Goal: Task Accomplishment & Management: Use online tool/utility

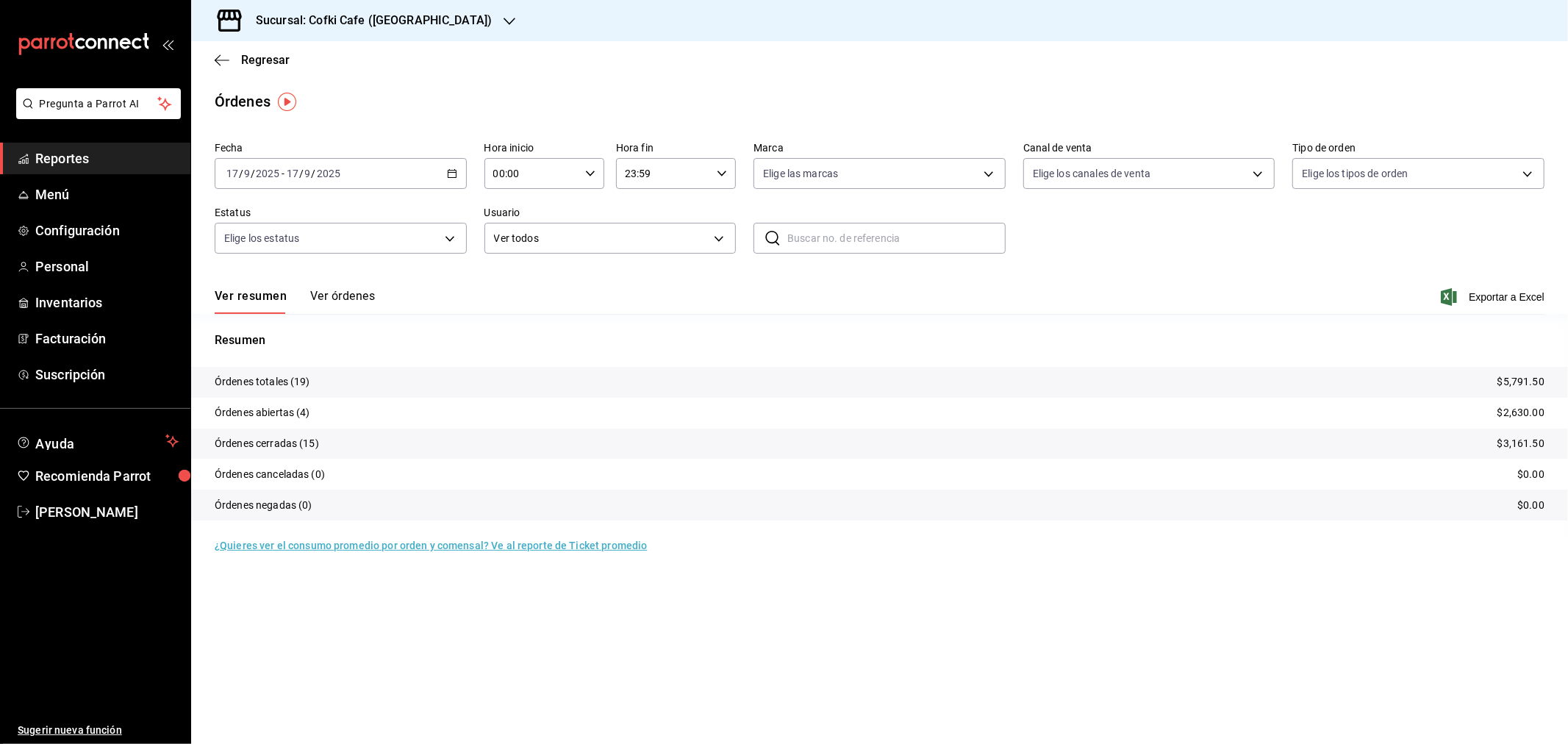
click at [371, 297] on button "Ver órdenes" at bounding box center [342, 301] width 65 height 25
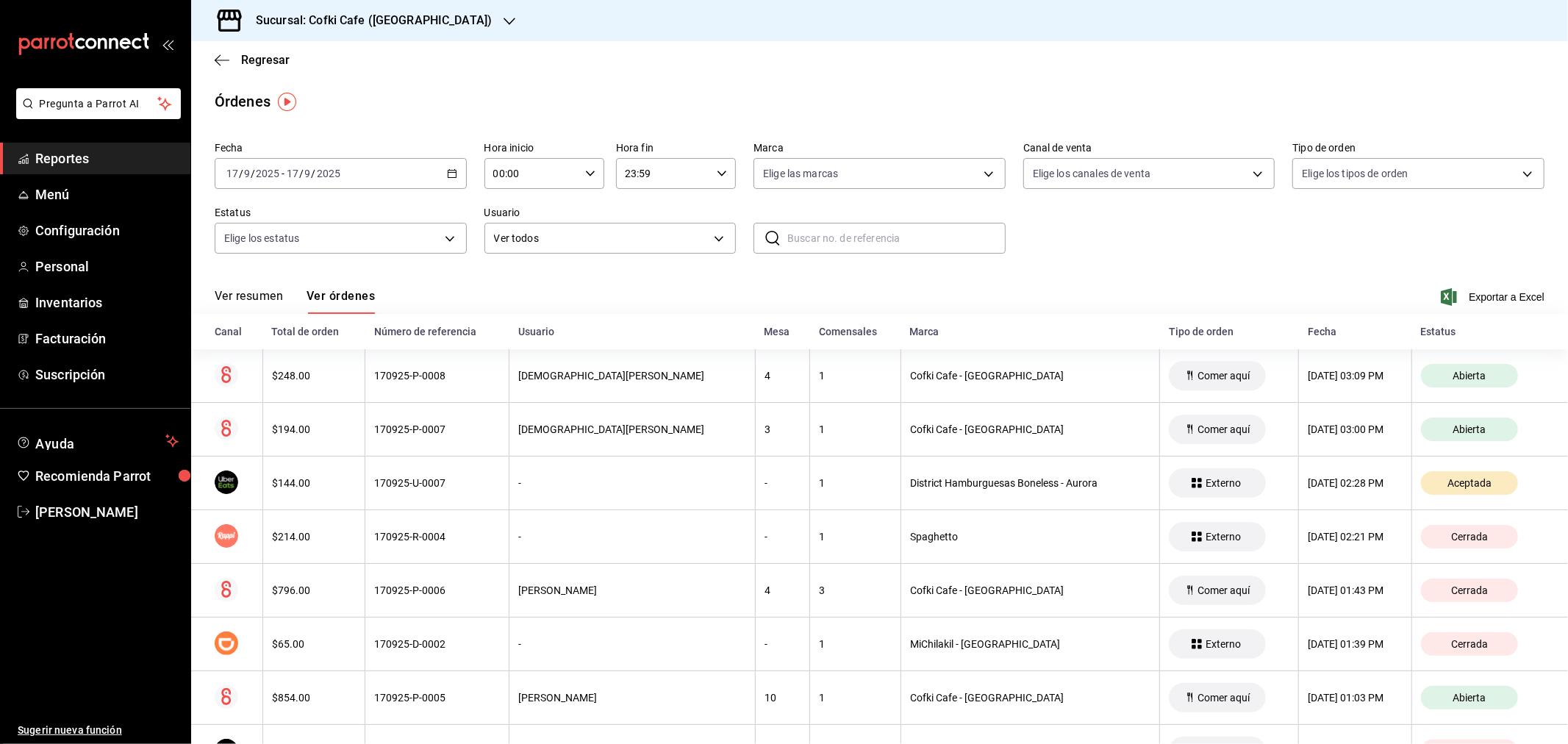
click at [244, 304] on button "Ver resumen" at bounding box center [249, 301] width 68 height 25
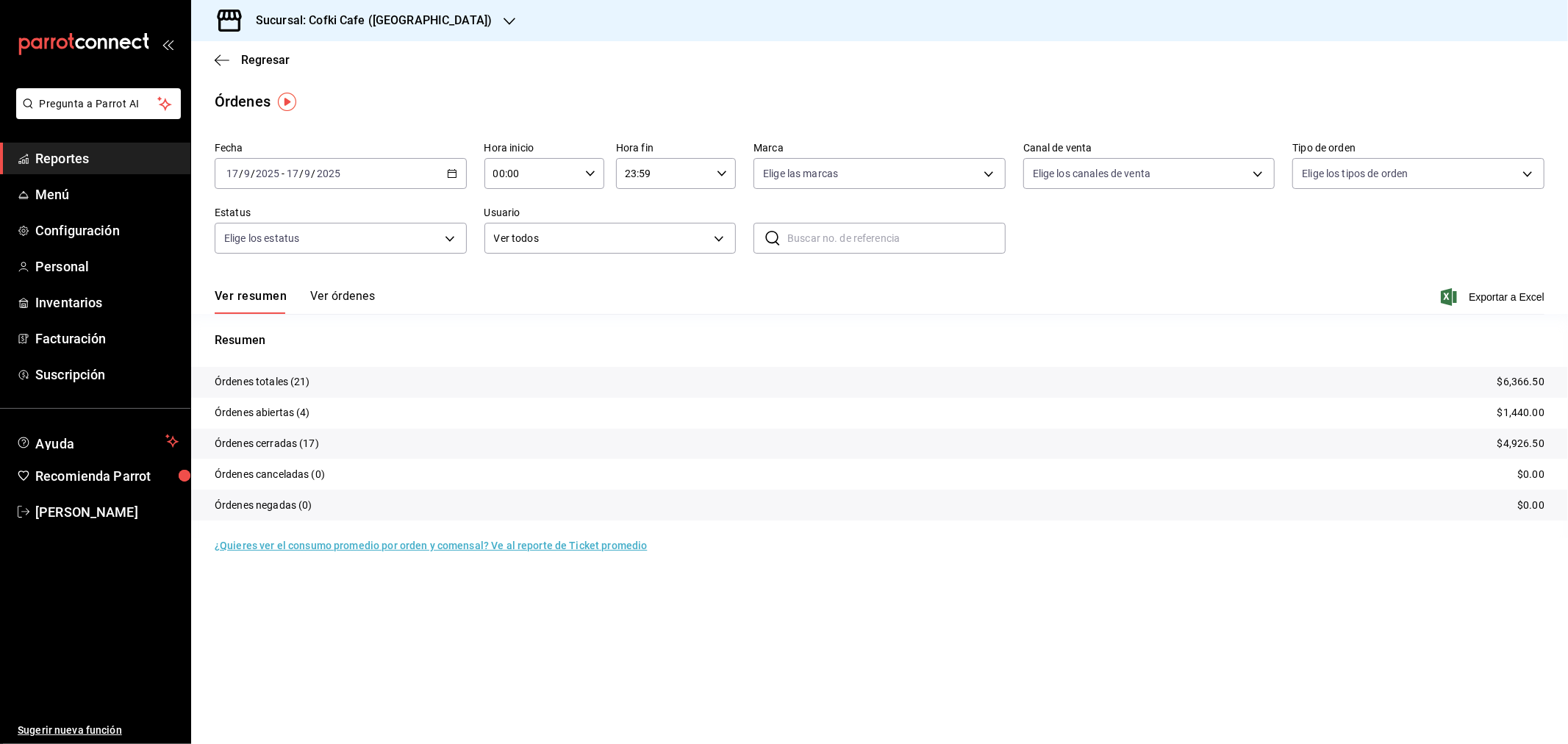
click at [430, 6] on div "Sucursal: Cofki Cafe ([GEOGRAPHIC_DATA])" at bounding box center [362, 20] width 318 height 41
click at [349, 55] on div "Cofki Kid-Friendly Café (MTY)" at bounding box center [301, 63] width 220 height 33
click at [273, 56] on span "Regresar" at bounding box center [265, 59] width 49 height 14
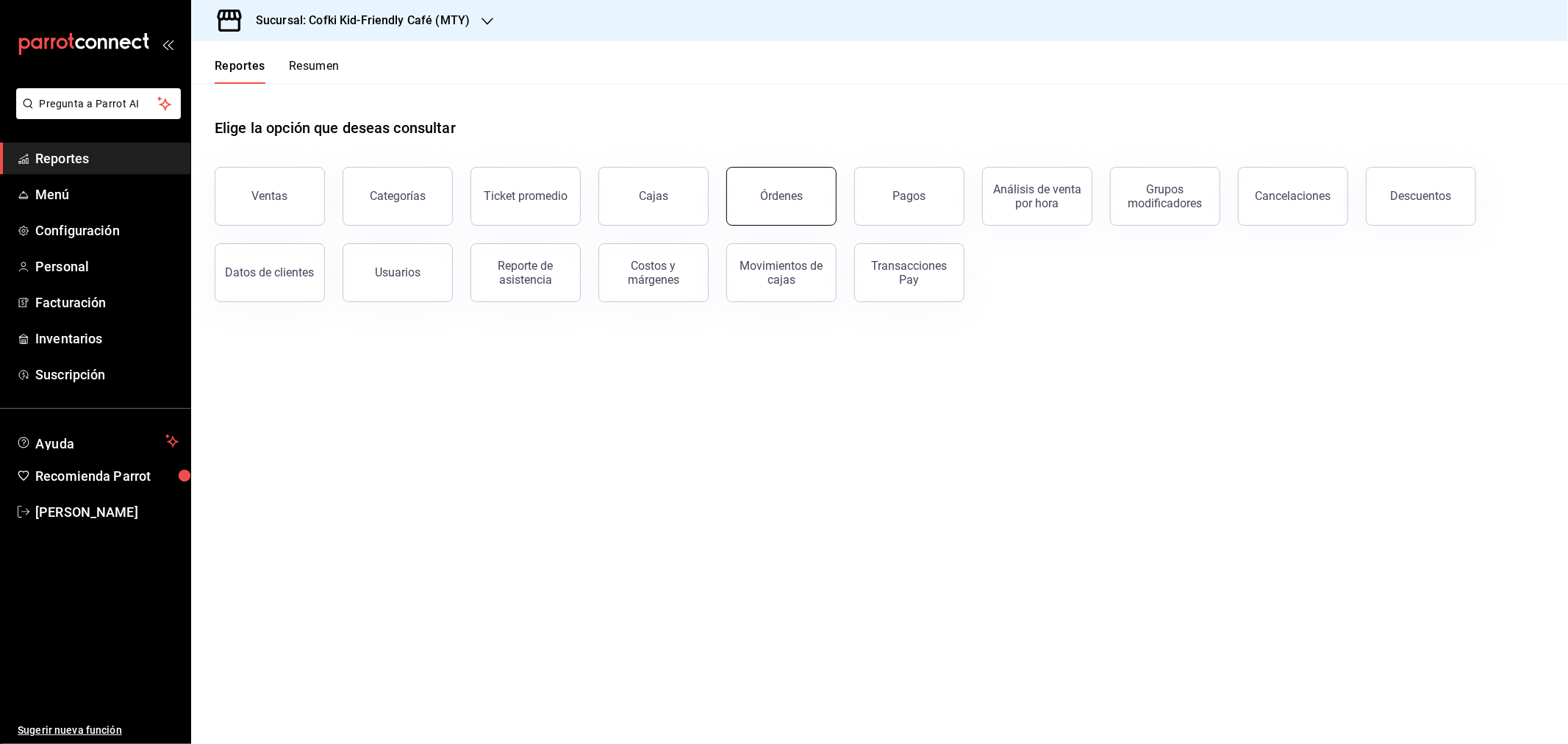
click at [782, 199] on div "Órdenes" at bounding box center [781, 196] width 42 height 14
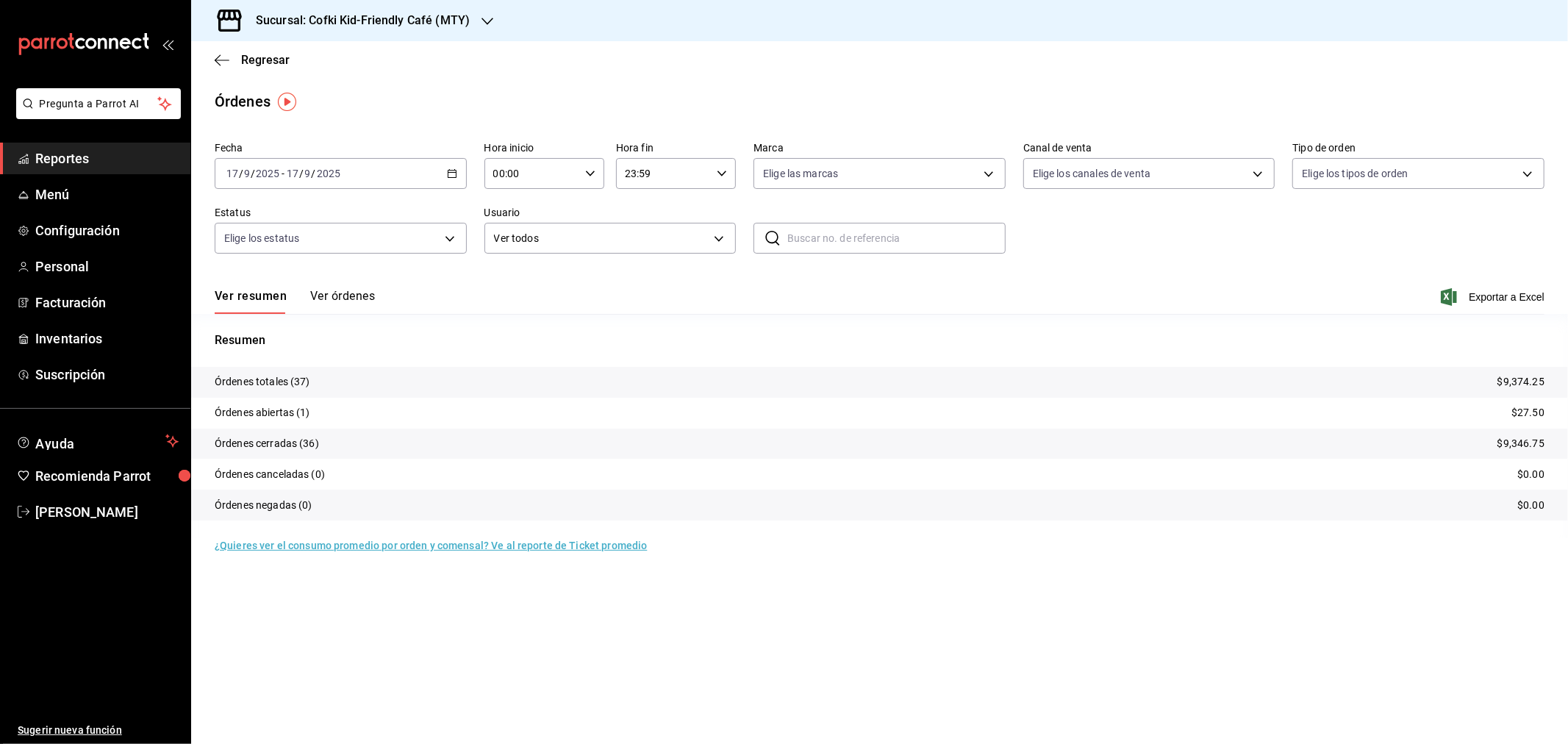
click at [354, 289] on button "Ver órdenes" at bounding box center [342, 301] width 65 height 25
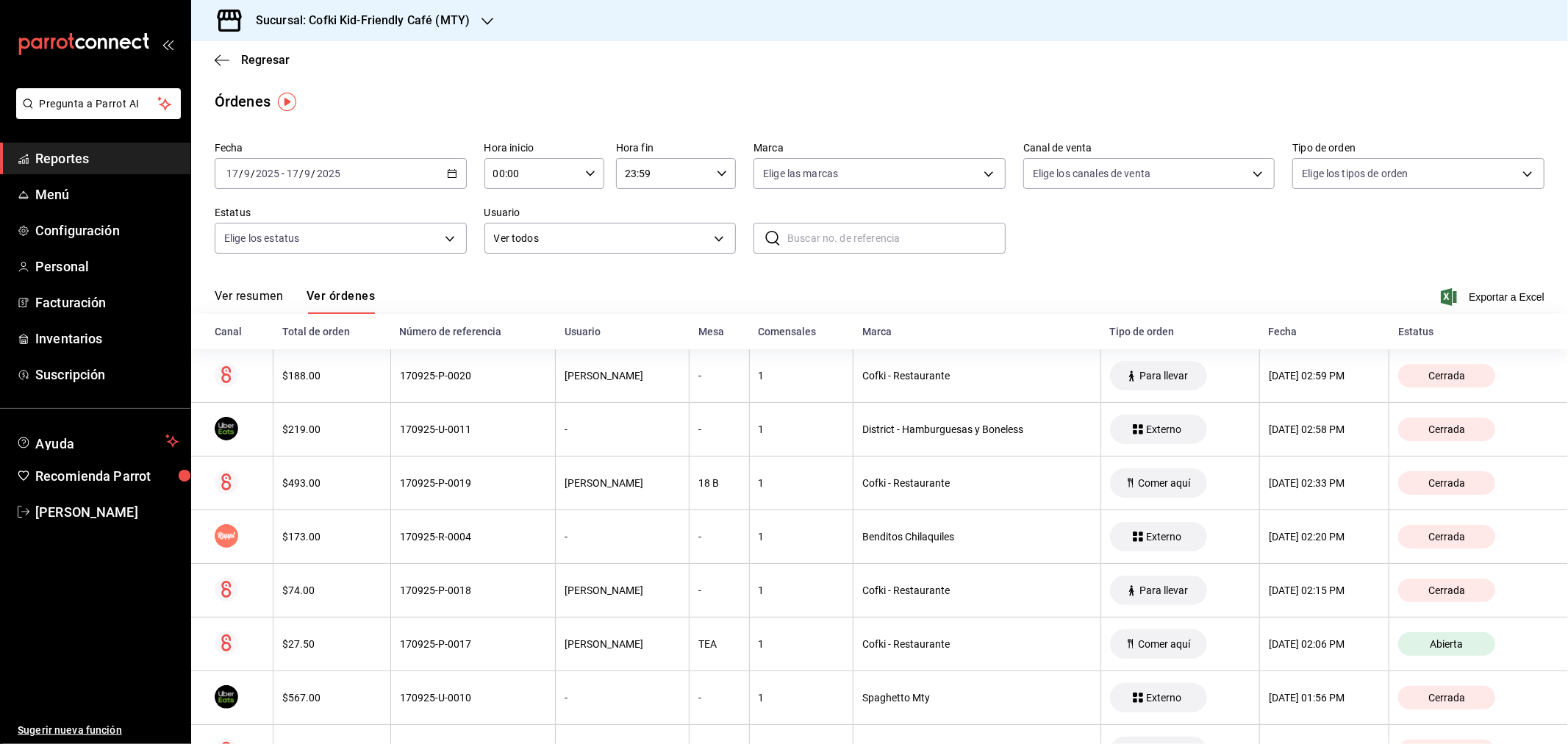
click at [269, 289] on button "Ver resumen" at bounding box center [249, 301] width 68 height 25
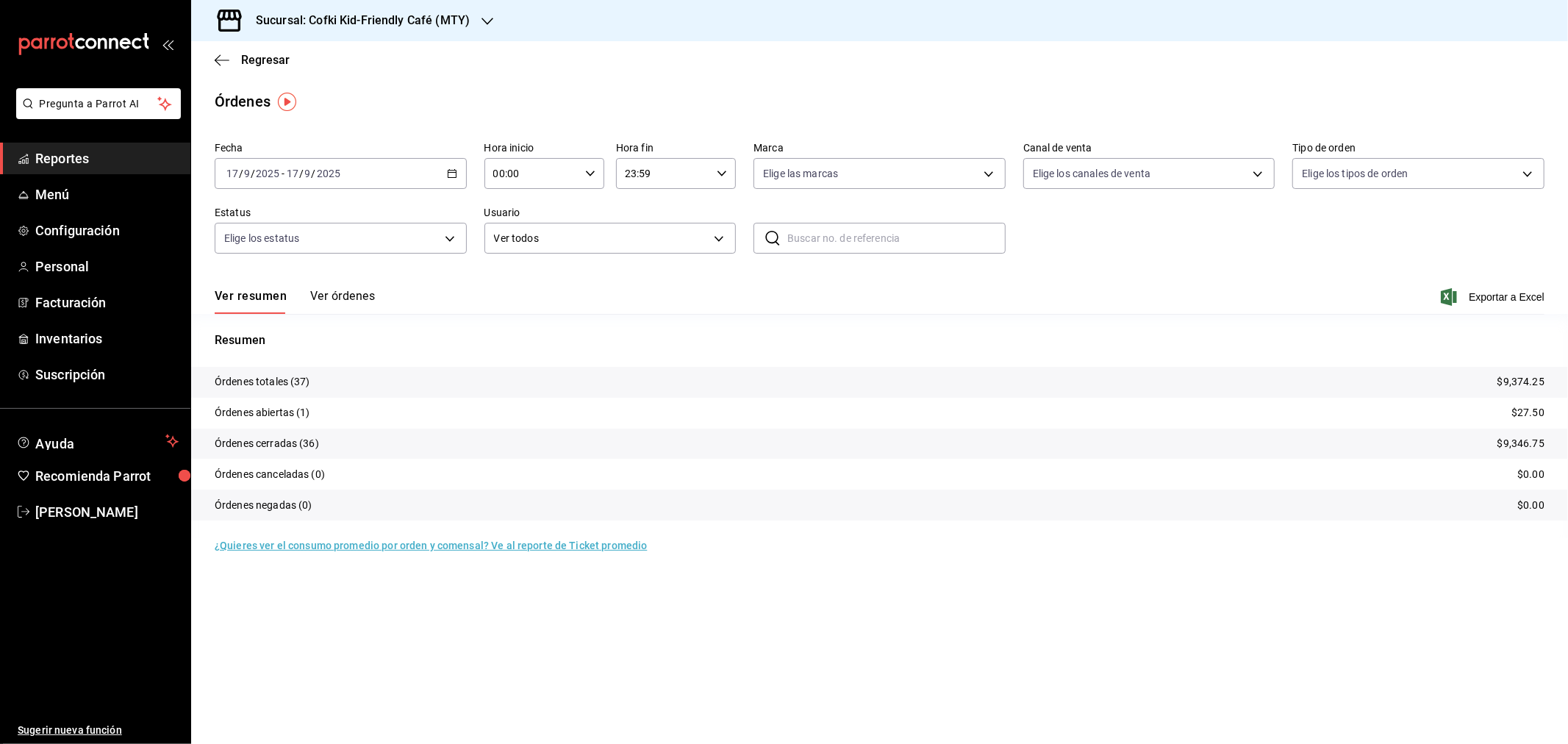
click at [427, 24] on h3 "Sucursal: Cofki Kid-Friendly Café (MTY)" at bounding box center [356, 21] width 225 height 18
click at [343, 85] on div "Cofki Cafe ([GEOGRAPHIC_DATA])" at bounding box center [301, 96] width 220 height 33
